Goal: Navigation & Orientation: Find specific page/section

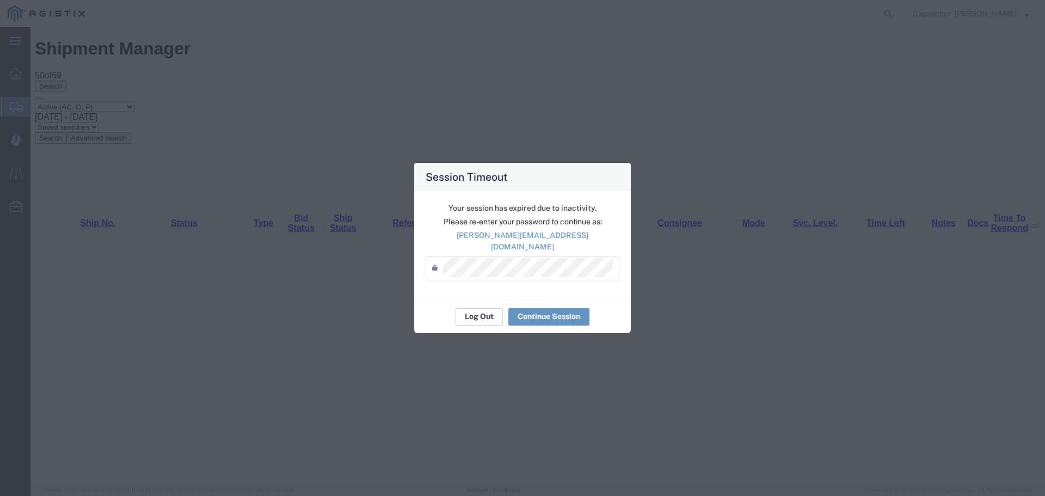
click at [474, 309] on button "Log Out" at bounding box center [479, 316] width 47 height 17
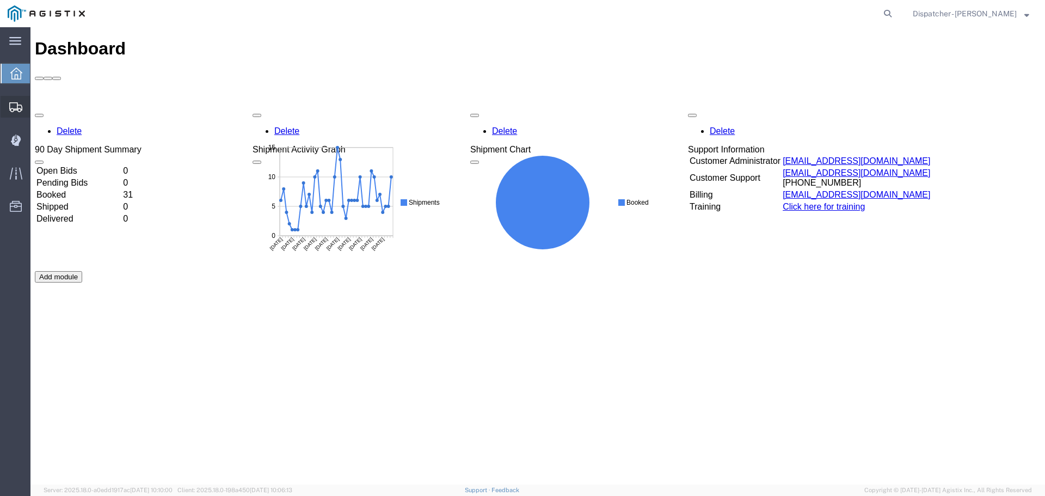
click at [38, 105] on span "Shipments" at bounding box center [34, 107] width 8 height 22
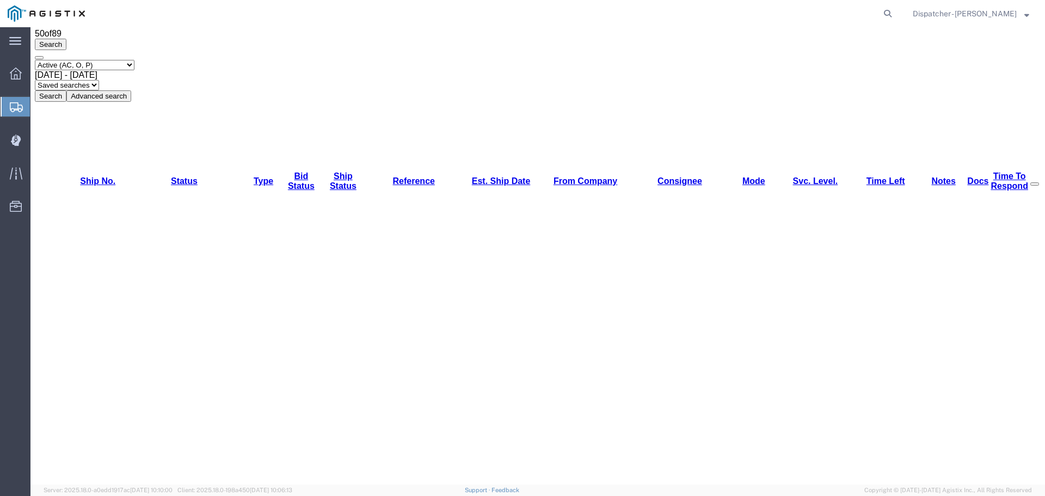
scroll to position [72, 0]
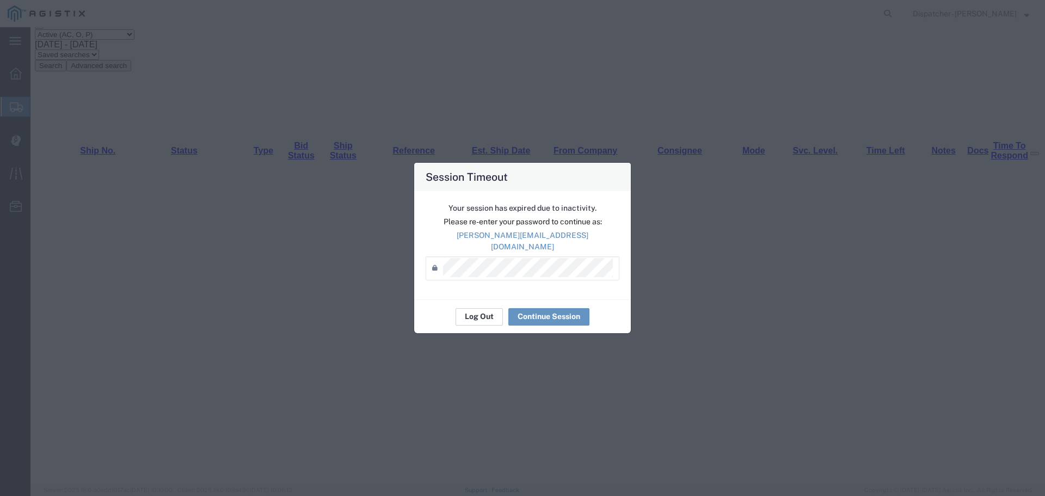
click at [491, 313] on button "Log Out" at bounding box center [479, 316] width 47 height 17
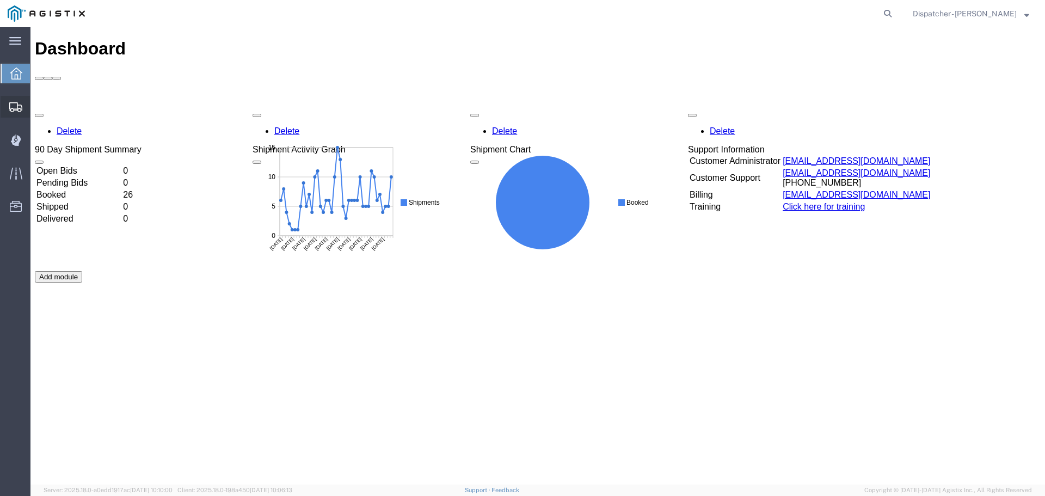
click at [38, 107] on span "Shipments" at bounding box center [34, 107] width 8 height 22
